Goal: Task Accomplishment & Management: Manage account settings

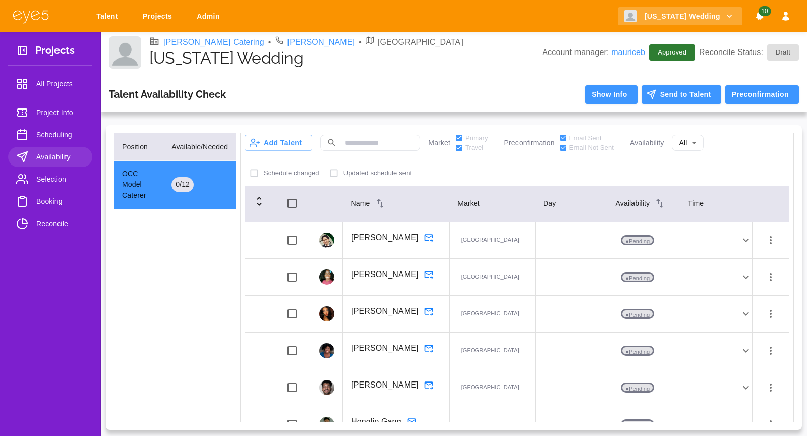
click at [48, 175] on span "Selection" at bounding box center [60, 179] width 48 height 12
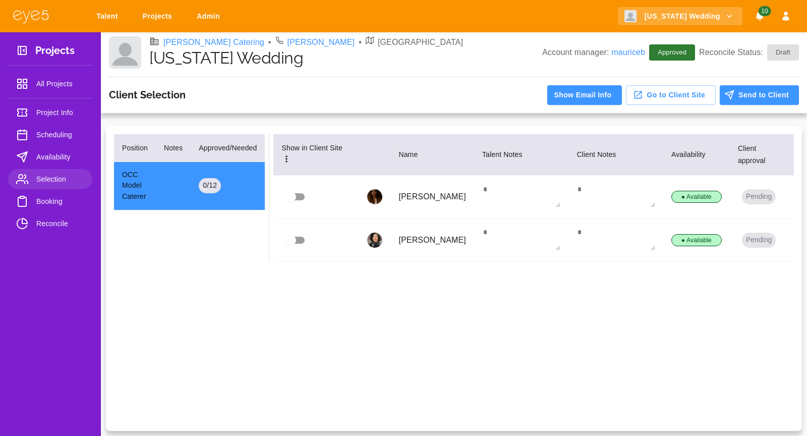
click at [54, 134] on span "Scheduling" at bounding box center [60, 135] width 48 height 12
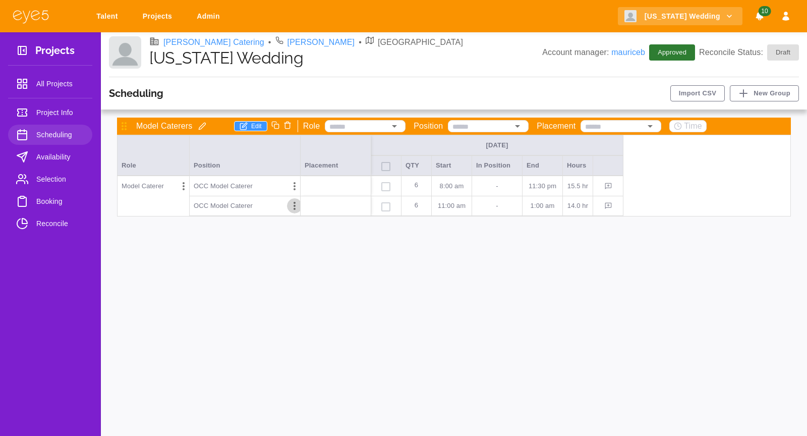
click at [294, 205] on icon "Options" at bounding box center [294, 206] width 2 height 8
click at [271, 245] on div "Remove" at bounding box center [256, 246] width 91 height 18
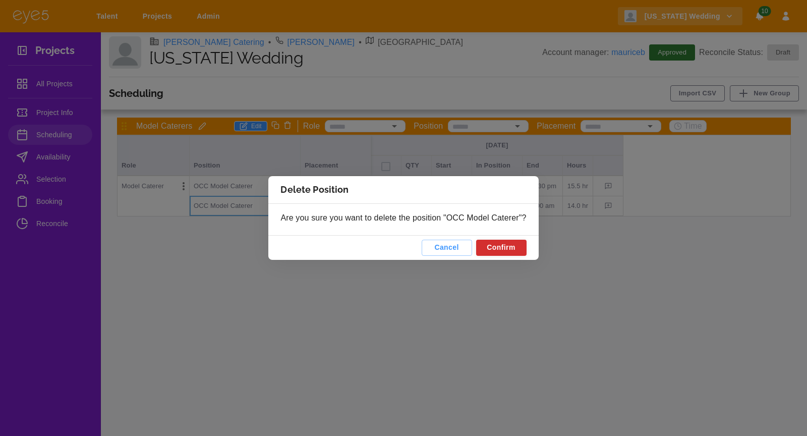
click at [515, 249] on button "Confirm" at bounding box center [501, 247] width 50 height 16
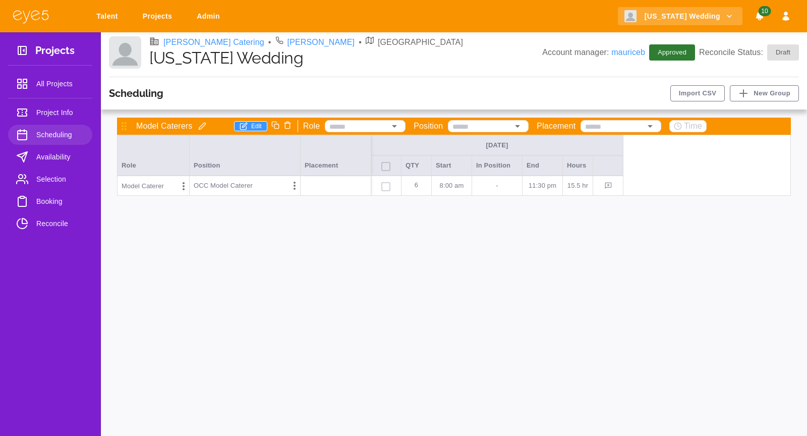
click at [414, 188] on p "6" at bounding box center [416, 185] width 22 height 19
type input "**"
click at [696, 182] on div "[DATE] Role Position Placement QTY Start In Position End Hours Model Caterer OC…" at bounding box center [454, 165] width 674 height 61
click at [359, 279] on div "Model Caterers Edit Role Position Placement Time [DATE] Role Position Placement…" at bounding box center [454, 272] width 690 height 310
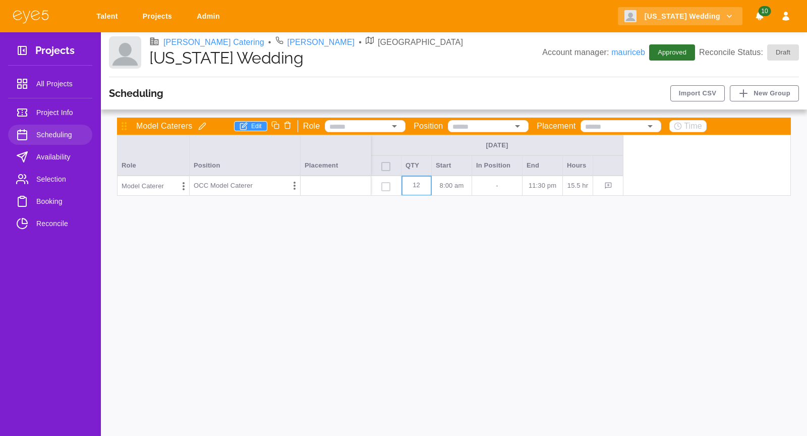
click at [237, 189] on p "OCC Model Caterer" at bounding box center [223, 185] width 59 height 10
click at [459, 185] on p "8:00 AM" at bounding box center [452, 185] width 32 height 10
click at [57, 178] on span "Selection" at bounding box center [60, 179] width 48 height 12
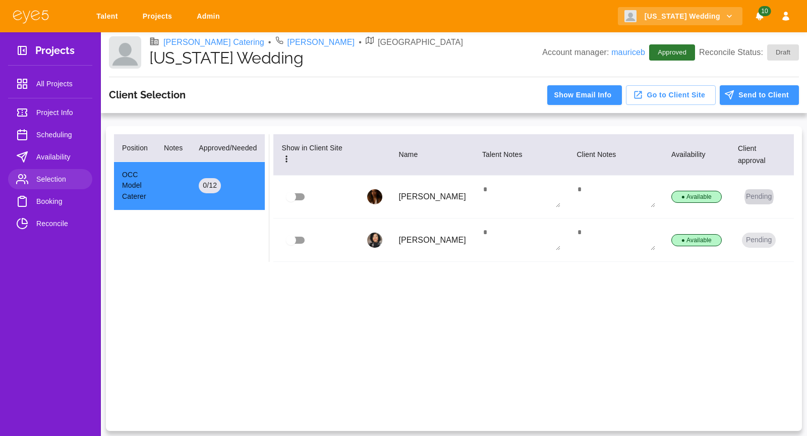
click at [753, 195] on button "Pending" at bounding box center [759, 196] width 34 height 15
click at [751, 216] on li "Manually Approve" at bounding box center [758, 216] width 82 height 18
click at [760, 239] on button "Pending" at bounding box center [759, 239] width 34 height 15
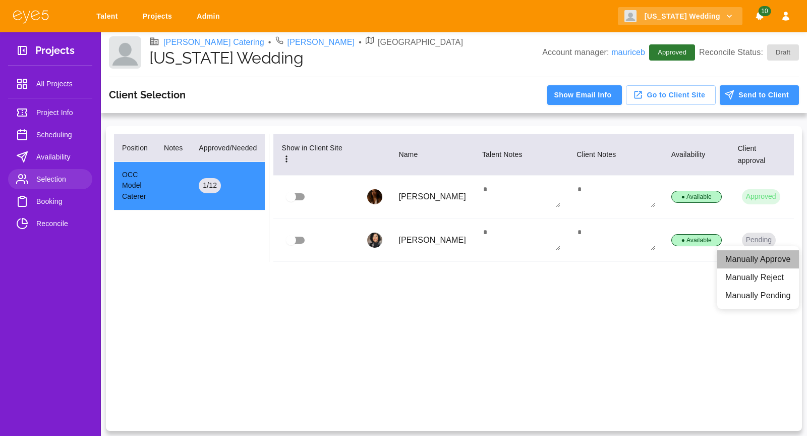
click at [759, 255] on li "Manually Approve" at bounding box center [758, 259] width 82 height 18
click at [52, 200] on span "Booking" at bounding box center [60, 201] width 48 height 12
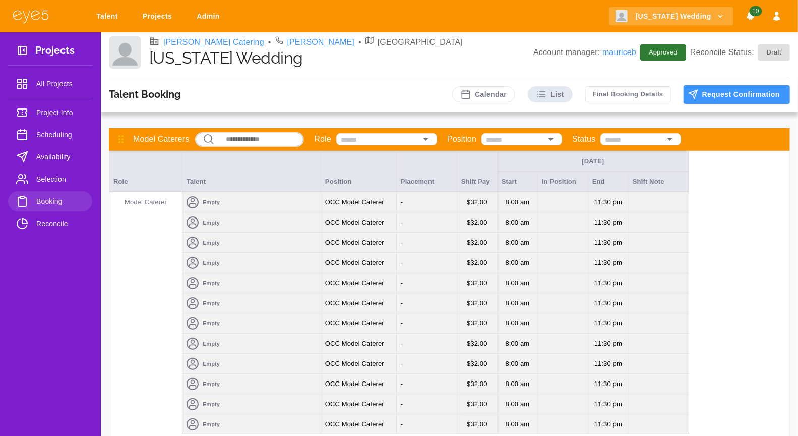
click at [270, 198] on div "Empty" at bounding box center [251, 202] width 138 height 20
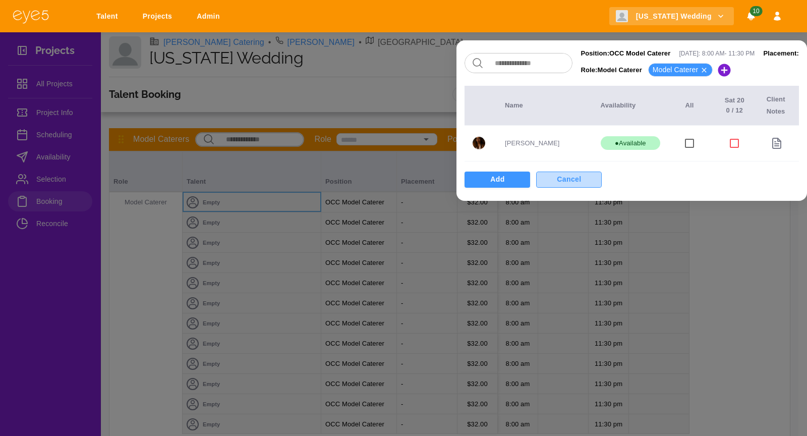
click at [546, 180] on button "Cancel" at bounding box center [569, 179] width 66 height 16
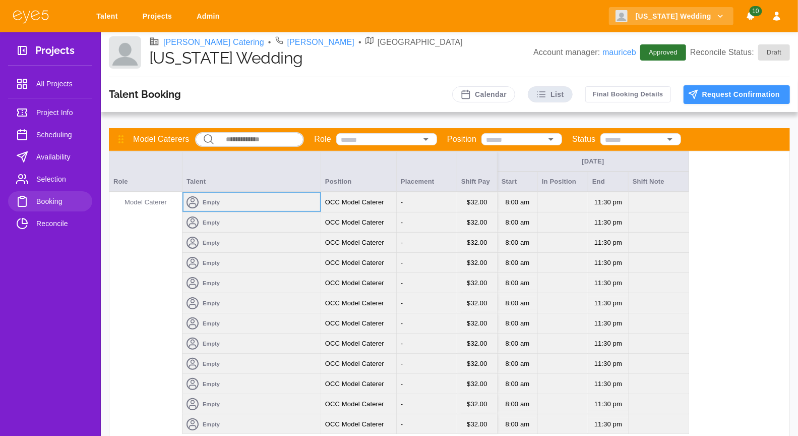
click at [100, 16] on link "Talent" at bounding box center [109, 16] width 38 height 19
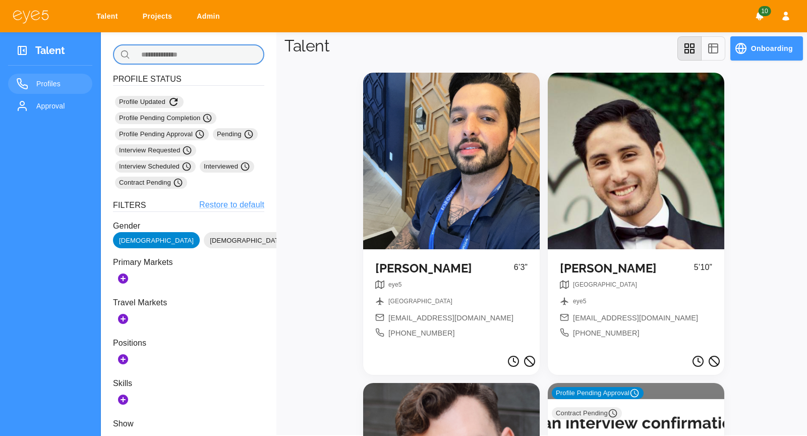
click at [227, 53] on input "text" at bounding box center [199, 54] width 130 height 20
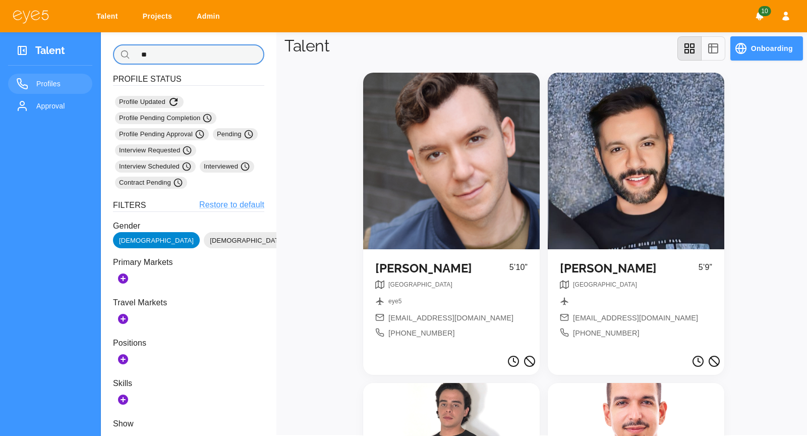
type input "*"
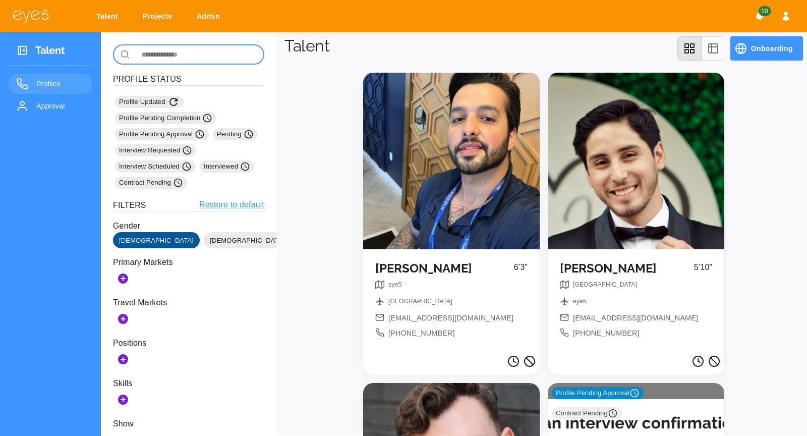
click at [125, 240] on span "[DEMOGRAPHIC_DATA]" at bounding box center [156, 240] width 87 height 10
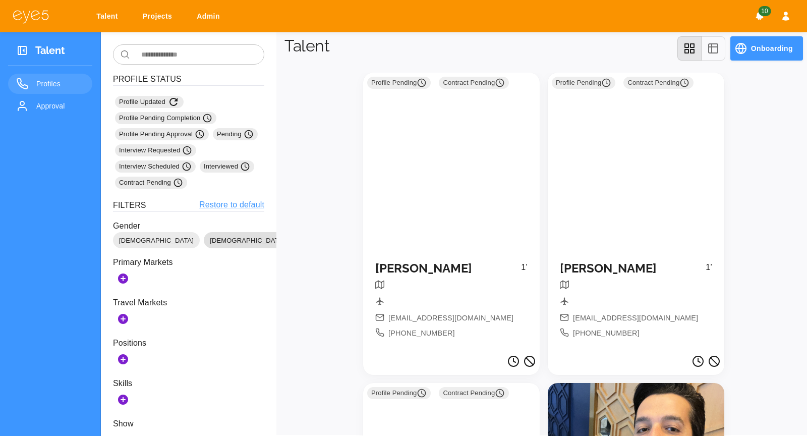
click at [204, 241] on span "[DEMOGRAPHIC_DATA]" at bounding box center [247, 240] width 87 height 10
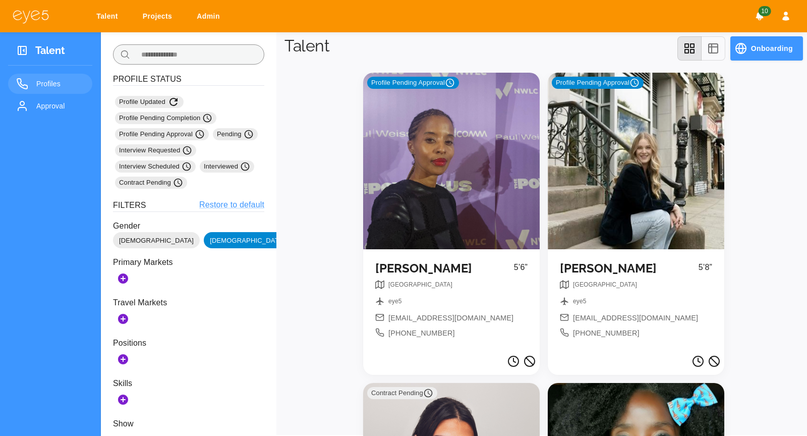
click at [158, 57] on input "text" at bounding box center [199, 54] width 130 height 20
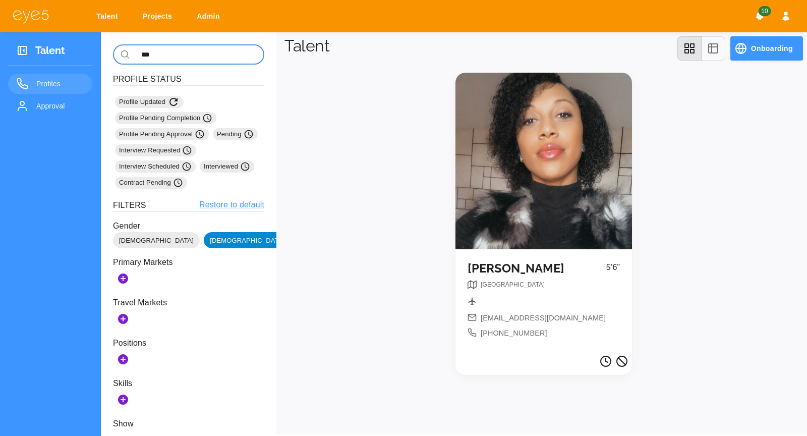
type input "***"
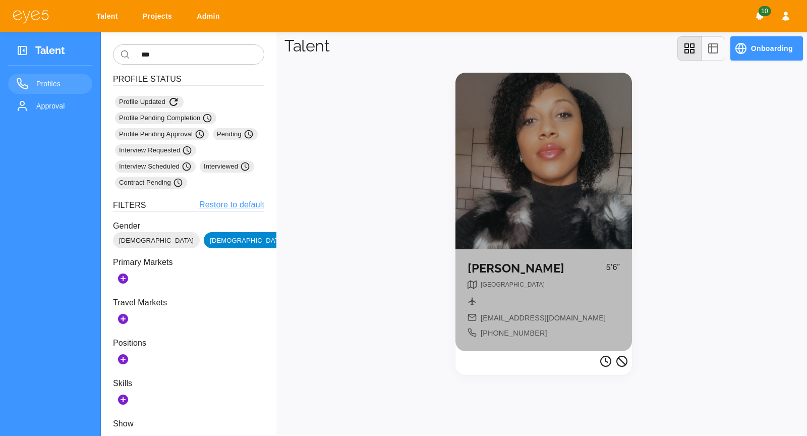
click at [529, 161] on div at bounding box center [543, 161] width 176 height 176
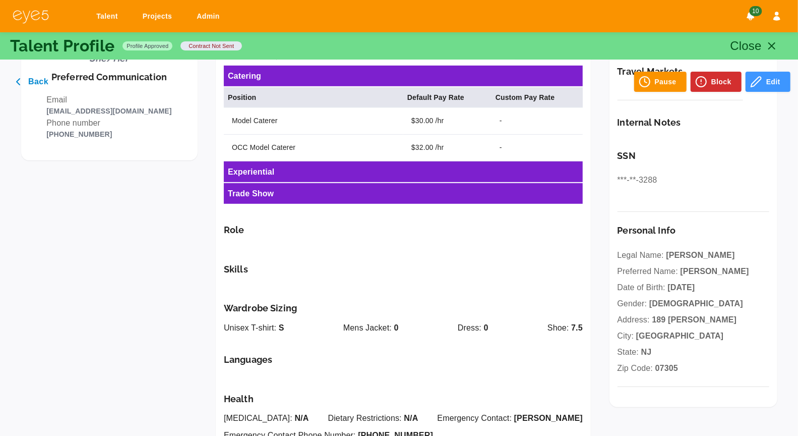
scroll to position [182, 0]
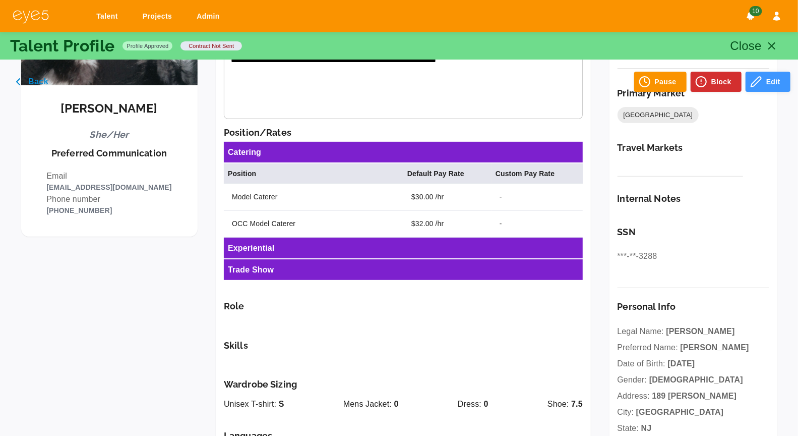
click at [769, 74] on button "Edit" at bounding box center [768, 82] width 45 height 20
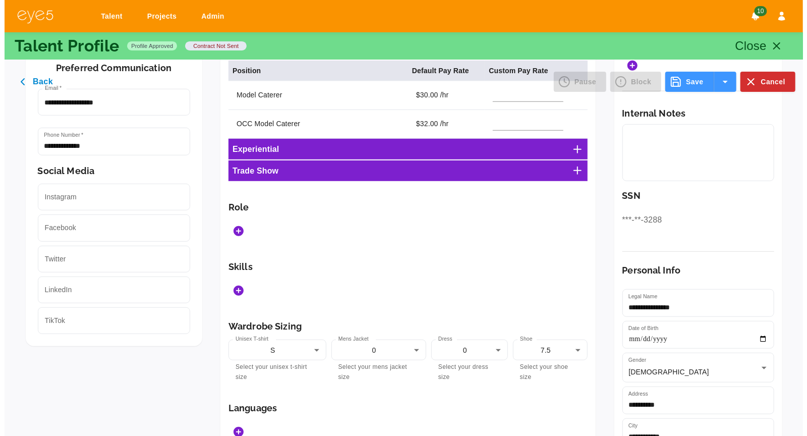
scroll to position [288, 0]
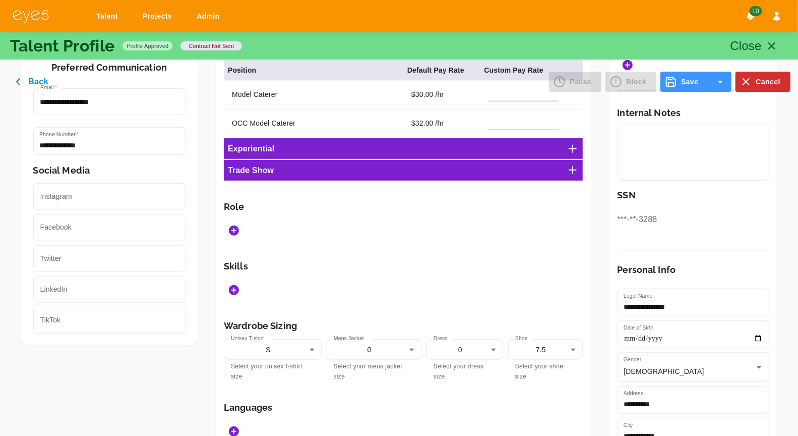
click at [228, 224] on icon "Add Roles" at bounding box center [234, 230] width 12 height 12
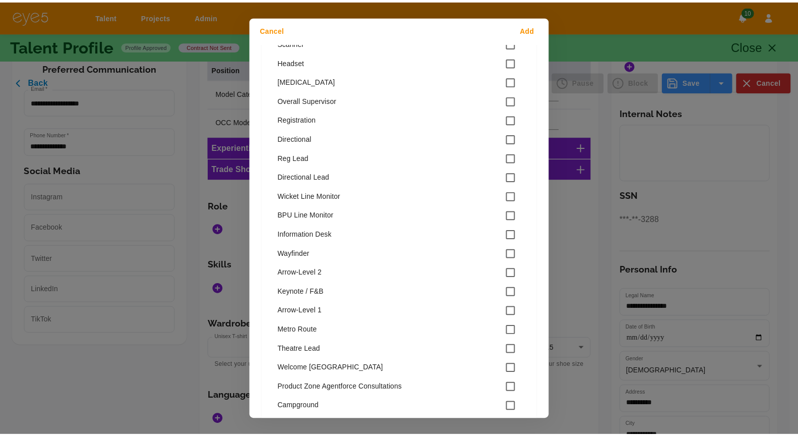
scroll to position [203, 0]
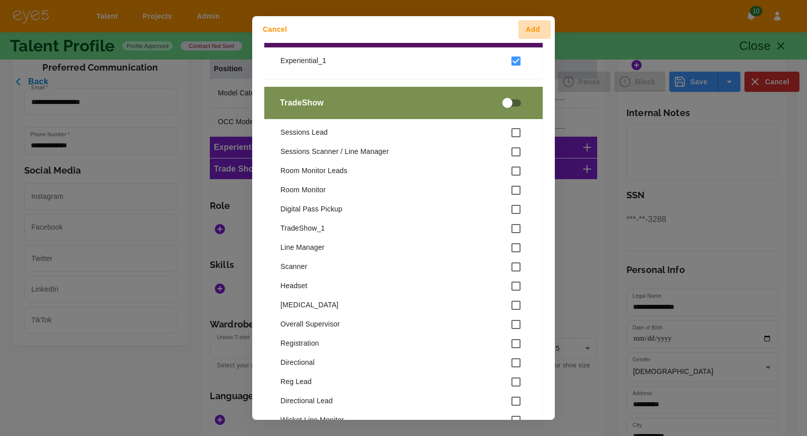
click at [536, 25] on button "Add" at bounding box center [534, 29] width 32 height 19
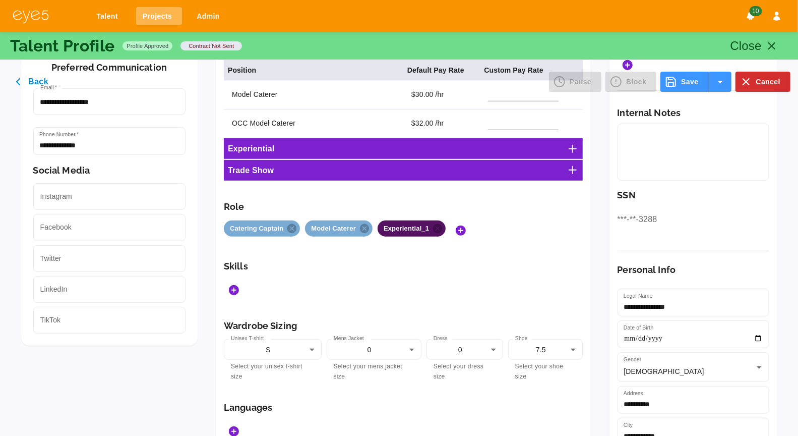
click at [156, 12] on link "Projects" at bounding box center [159, 16] width 46 height 19
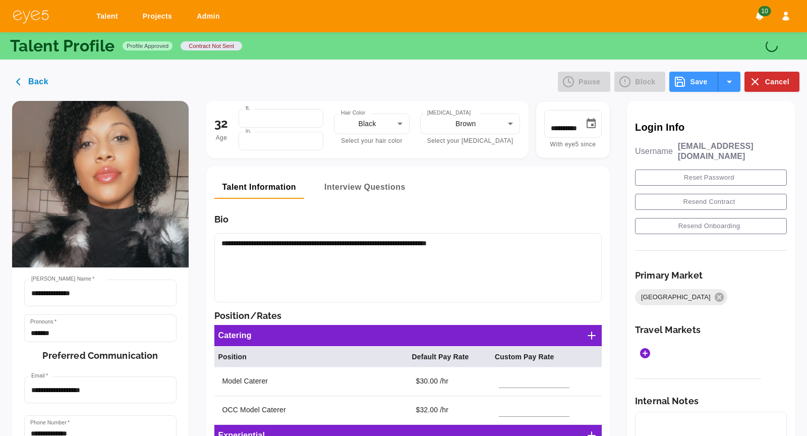
select select "*"
select select "**"
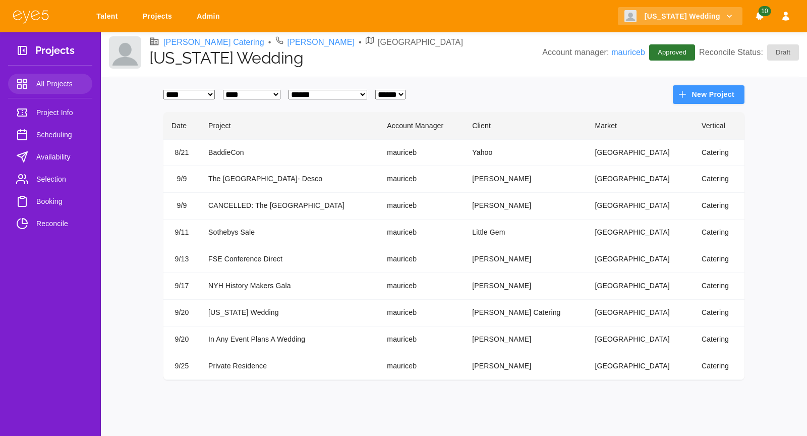
click at [266, 311] on td "[US_STATE] Wedding" at bounding box center [289, 312] width 178 height 27
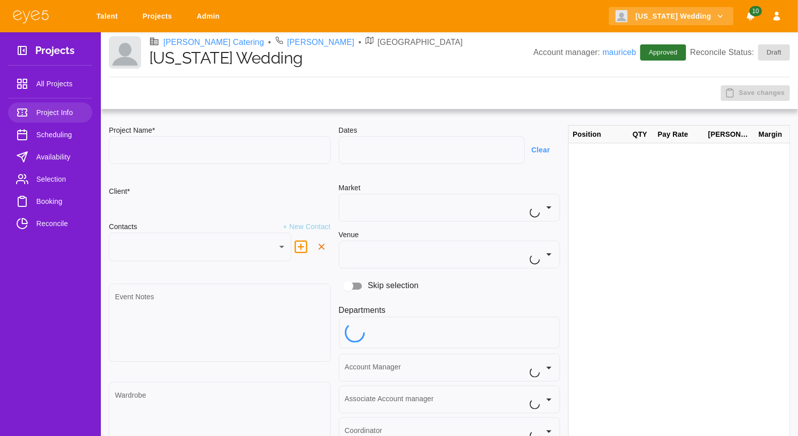
type input "**********"
type input "**"
type textarea "**********"
type input "**********"
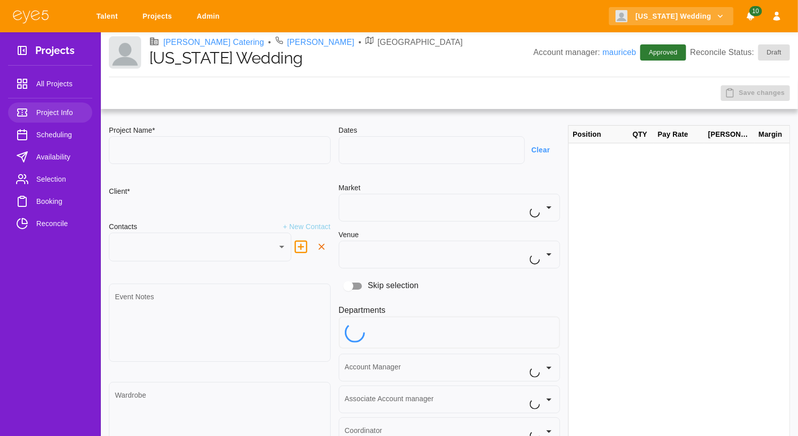
type input "**********"
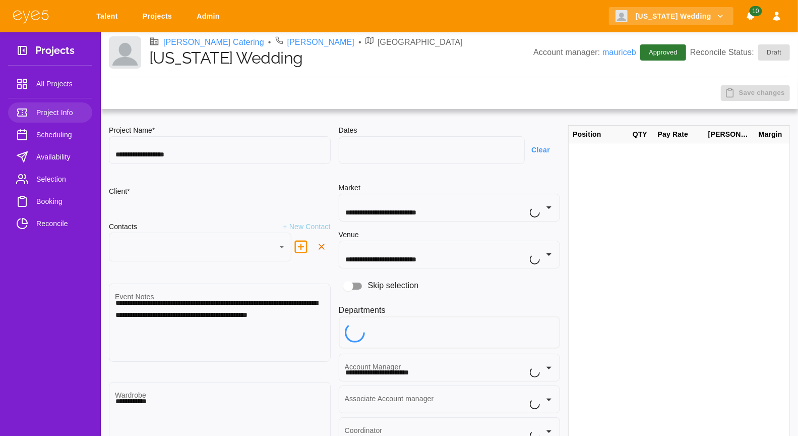
type input "***"
type input "**********"
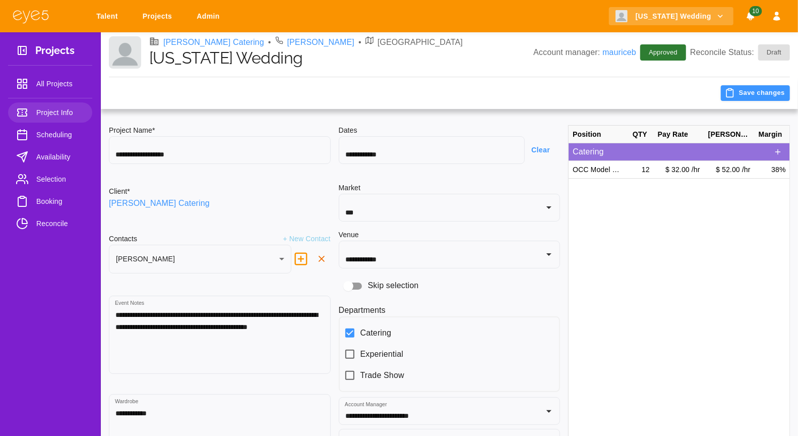
type input "********"
click at [54, 202] on span "Booking" at bounding box center [60, 201] width 48 height 12
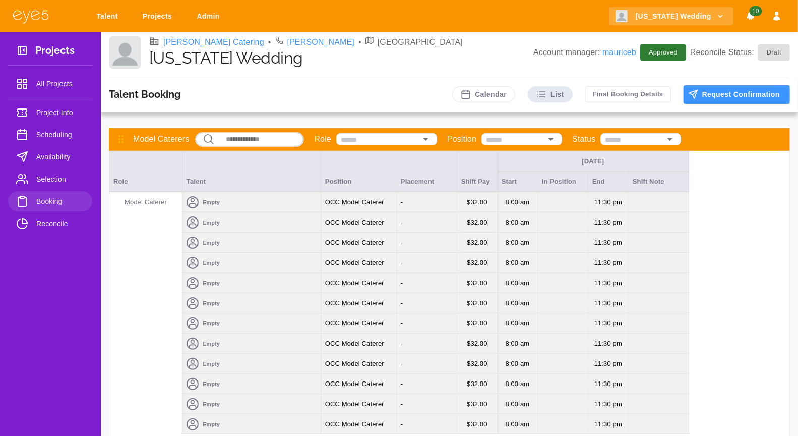
click at [266, 204] on div "Empty" at bounding box center [251, 202] width 138 height 20
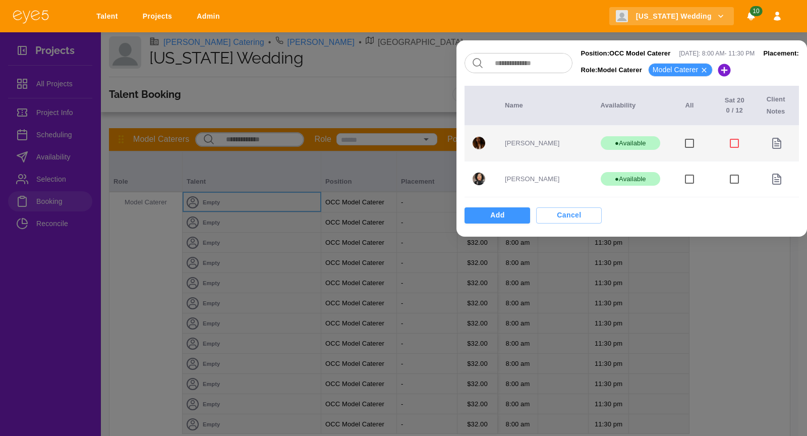
click at [729, 144] on td at bounding box center [734, 143] width 48 height 36
click at [731, 145] on td at bounding box center [734, 143] width 48 height 36
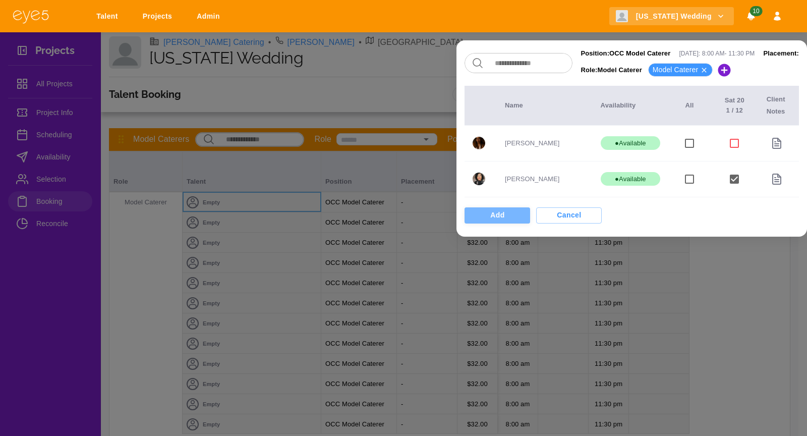
click at [490, 219] on button "Add" at bounding box center [497, 215] width 66 height 16
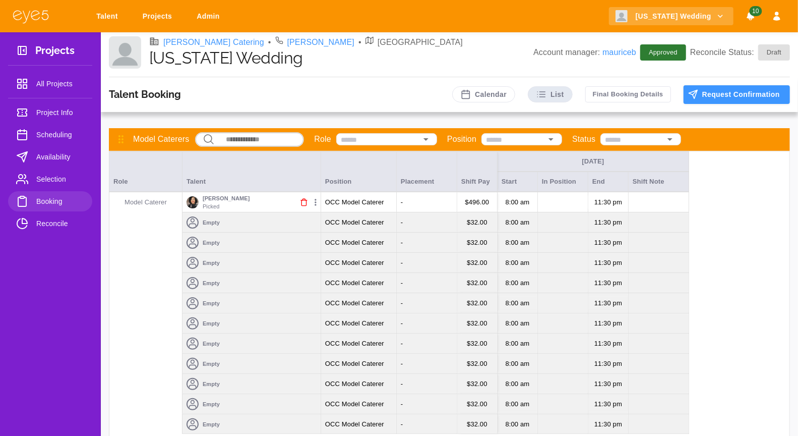
click at [58, 206] on span "Booking" at bounding box center [60, 201] width 48 height 12
click at [58, 175] on span "Selection" at bounding box center [60, 179] width 48 height 12
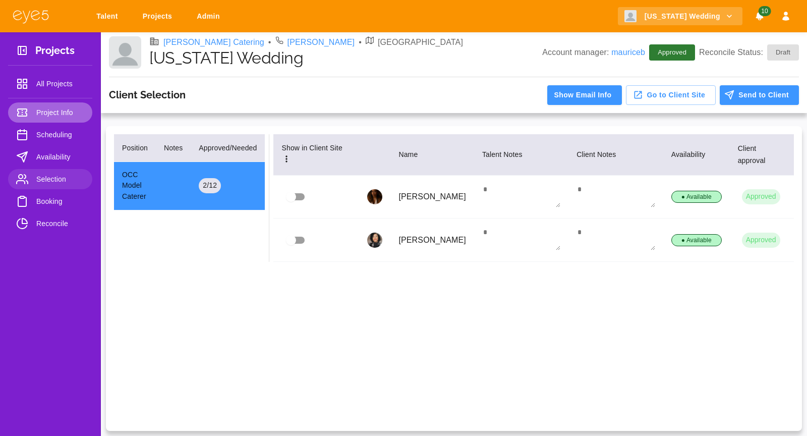
click at [64, 111] on span "Project Info" at bounding box center [60, 112] width 48 height 12
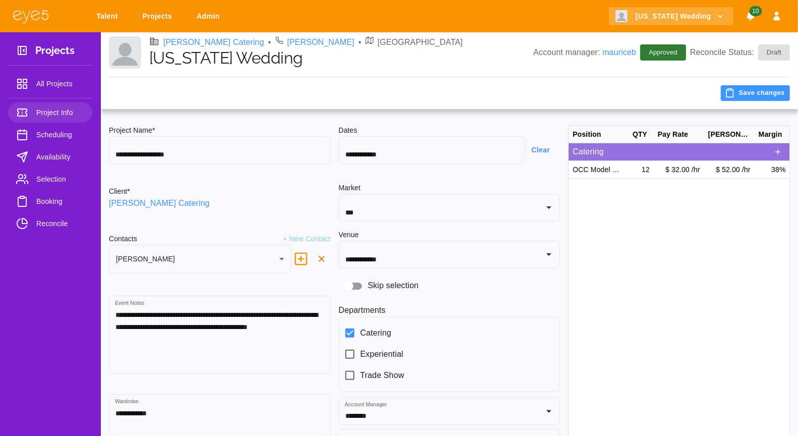
click at [56, 203] on span "Booking" at bounding box center [60, 201] width 48 height 12
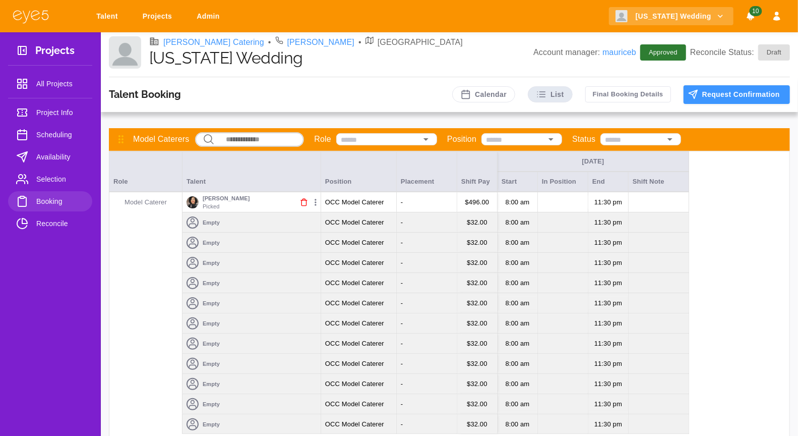
click at [247, 223] on div "Empty" at bounding box center [251, 222] width 138 height 20
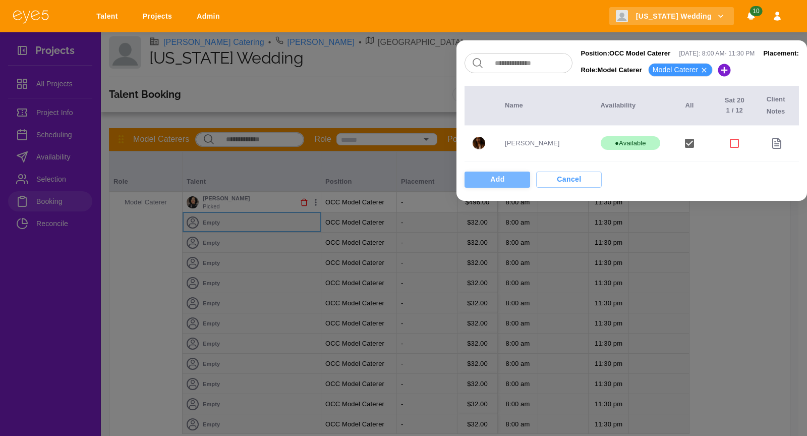
click at [498, 183] on button "Add" at bounding box center [497, 179] width 66 height 16
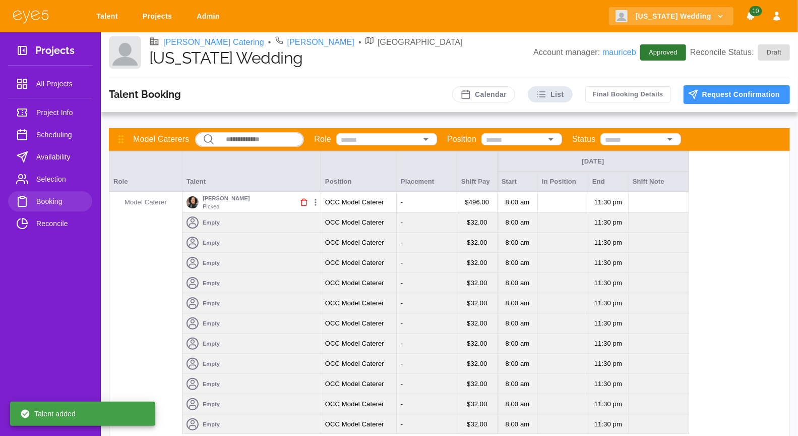
click at [217, 220] on p "Empty" at bounding box center [211, 222] width 17 height 9
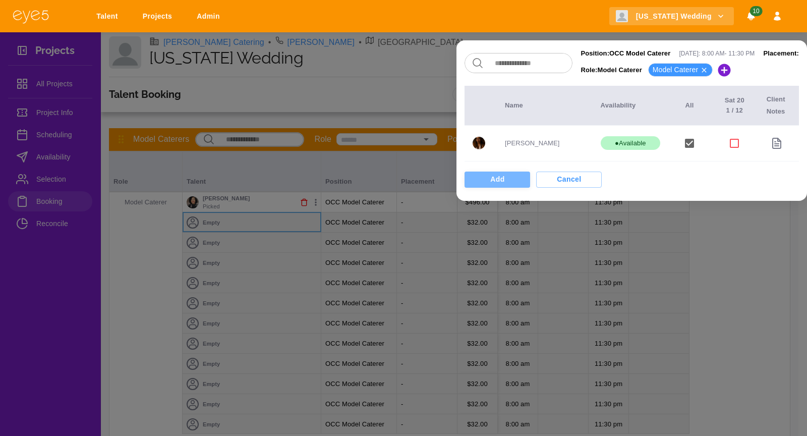
click at [489, 186] on button "Add" at bounding box center [497, 179] width 66 height 16
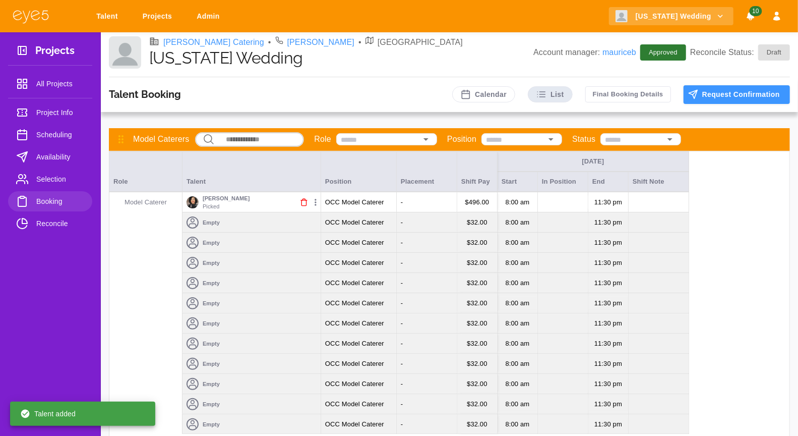
click at [268, 225] on div "Empty" at bounding box center [251, 222] width 138 height 20
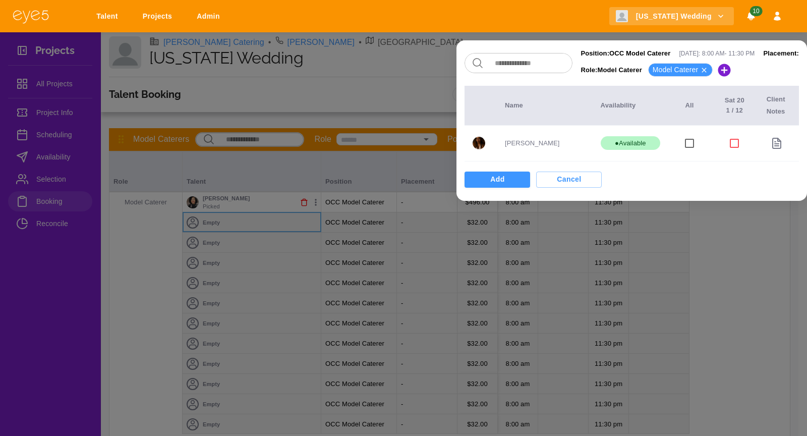
click at [52, 188] on div at bounding box center [403, 218] width 807 height 436
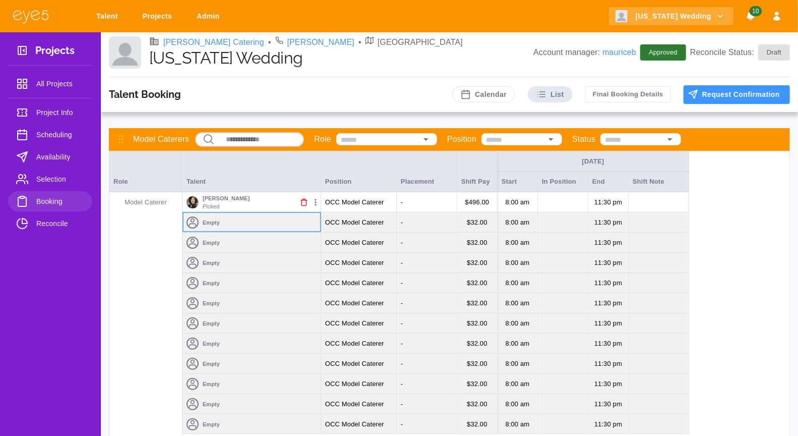
click at [54, 177] on span "Selection" at bounding box center [60, 179] width 48 height 12
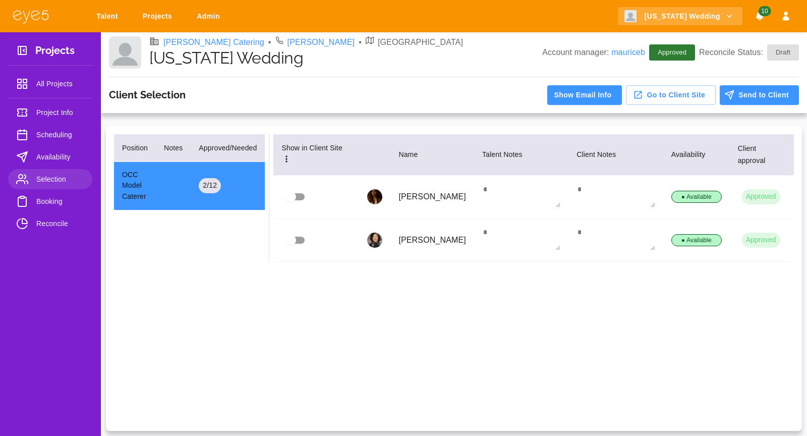
click at [439, 198] on p "[PERSON_NAME]" at bounding box center [432, 197] width 68 height 12
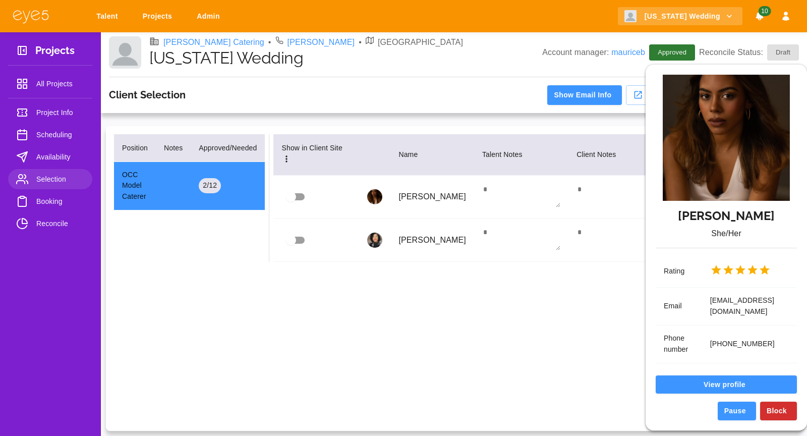
click at [439, 198] on div "[PERSON_NAME] She/Her Rating Email [EMAIL_ADDRESS][DOMAIN_NAME] Phone number [P…" at bounding box center [403, 218] width 807 height 436
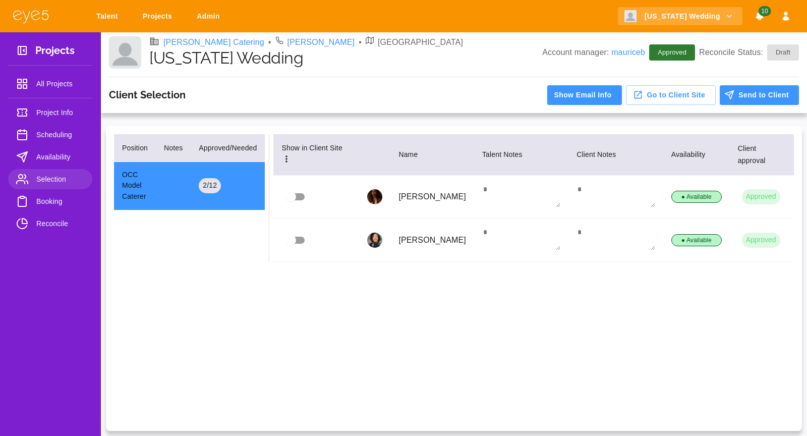
click at [409, 195] on p "[PERSON_NAME]" at bounding box center [432, 197] width 68 height 12
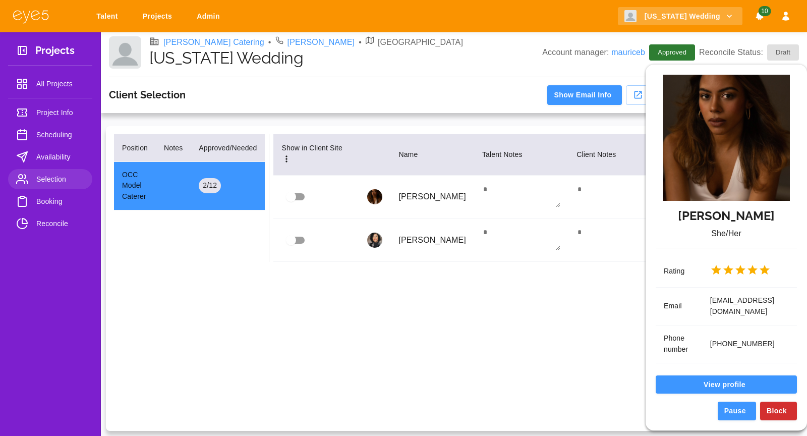
click at [409, 195] on div "[PERSON_NAME] She/Her Rating Email [EMAIL_ADDRESS][DOMAIN_NAME] Phone number [P…" at bounding box center [403, 218] width 807 height 436
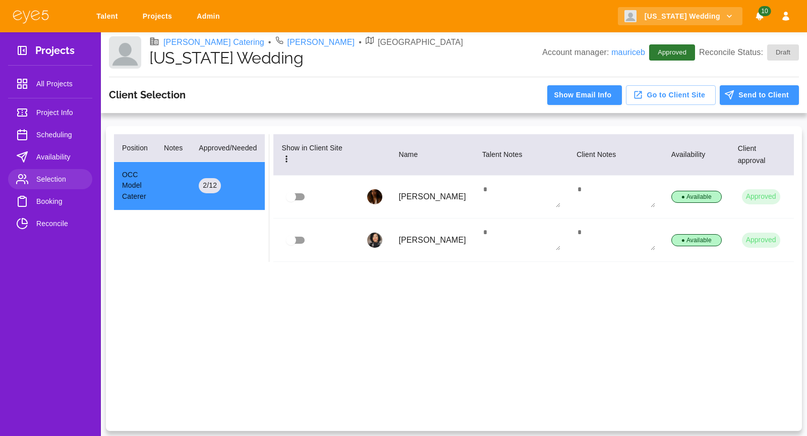
click at [397, 192] on td "[PERSON_NAME]" at bounding box center [432, 196] width 84 height 43
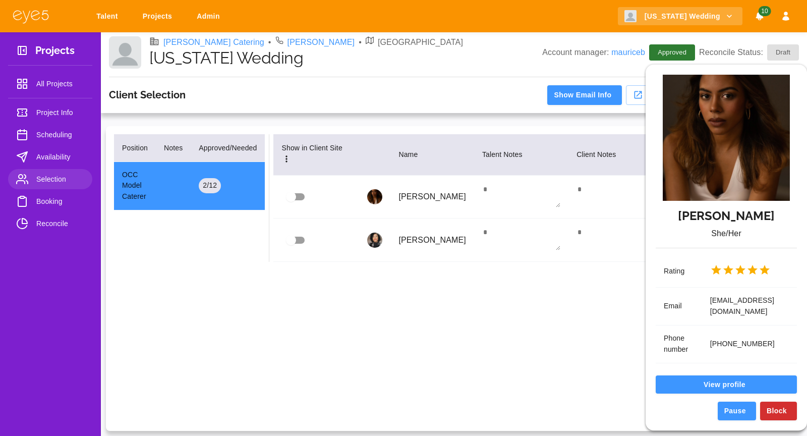
click at [378, 99] on div "[PERSON_NAME] She/Her Rating Email [EMAIL_ADDRESS][DOMAIN_NAME] Phone number [P…" at bounding box center [403, 218] width 807 height 436
